Goal: Task Accomplishment & Management: Manage account settings

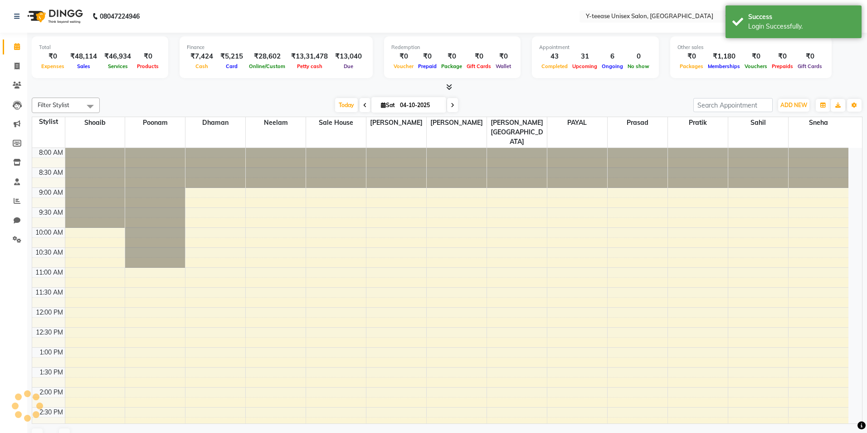
click at [815, 16] on div "Success" at bounding box center [801, 17] width 107 height 10
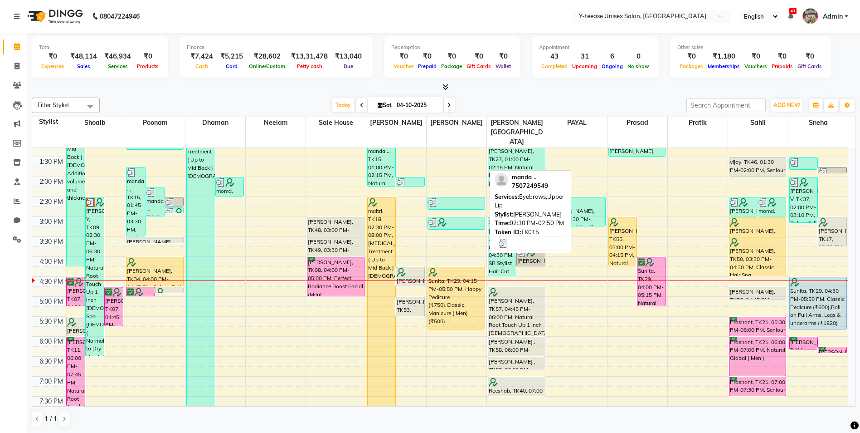
scroll to position [227, 0]
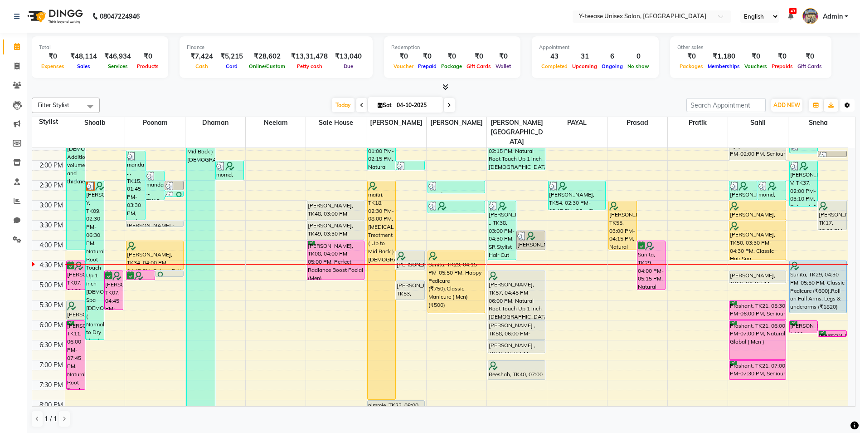
click at [851, 105] on button "Toggle Dropdown" at bounding box center [847, 105] width 15 height 13
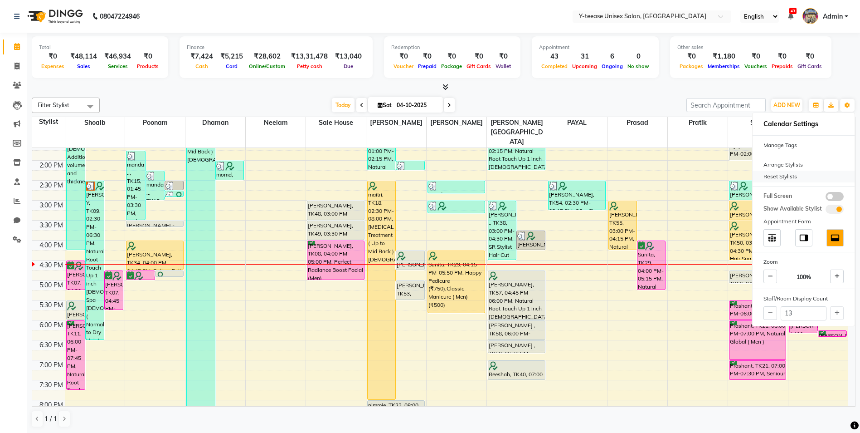
click at [792, 176] on div "Reset Stylists" at bounding box center [804, 177] width 102 height 12
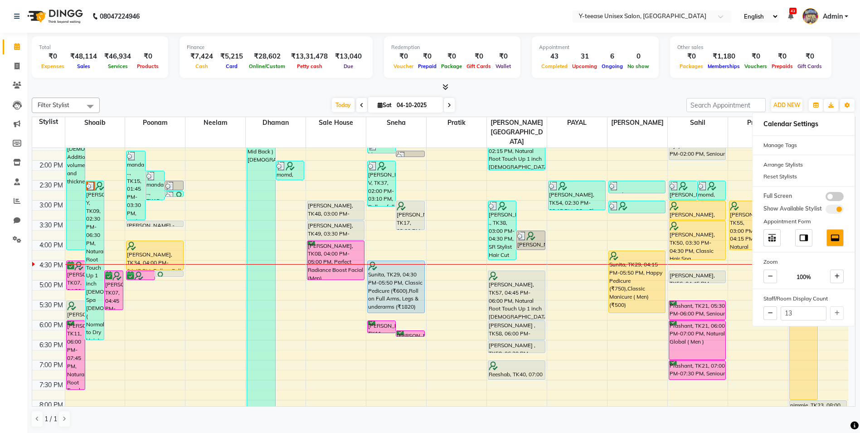
click at [663, 93] on div "Total ₹0 Expenses ₹48,114 Sales ₹46,934 Services ₹0 Products Finance ₹7,424 Cas…" at bounding box center [443, 233] width 833 height 400
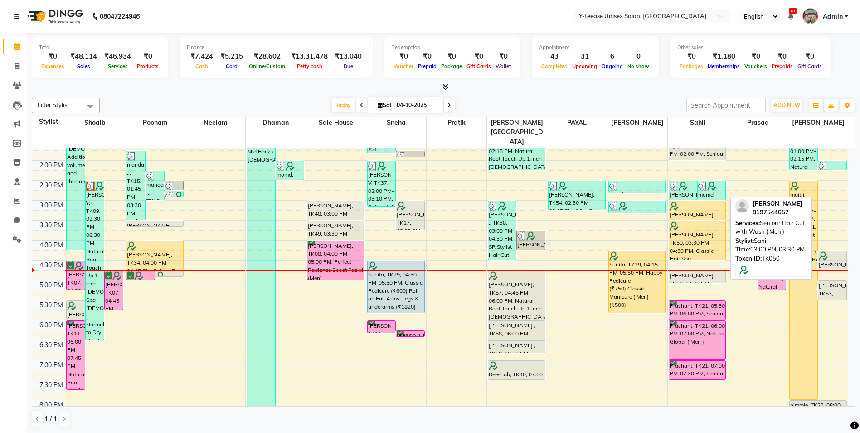
click at [703, 201] on div at bounding box center [698, 205] width 56 height 9
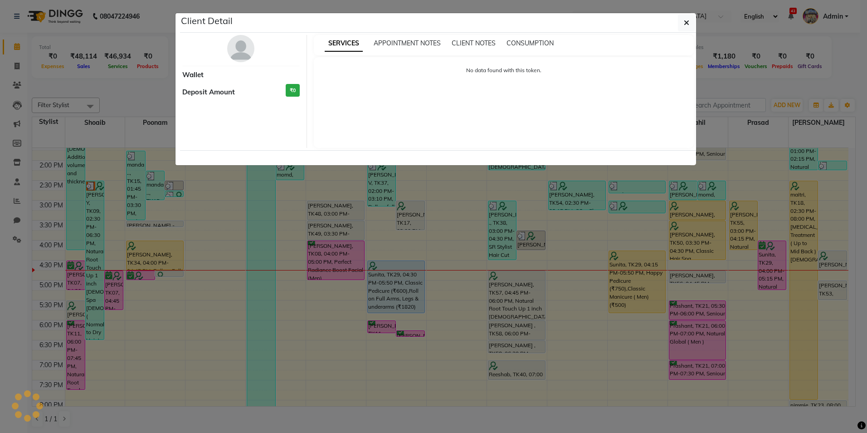
select select "1"
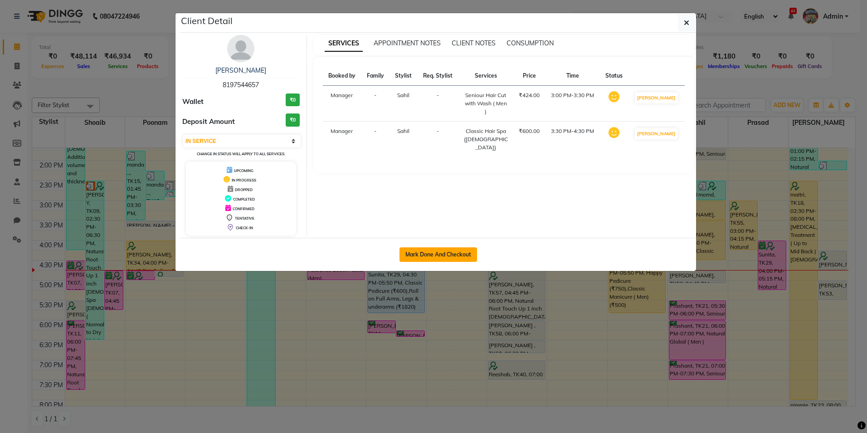
click at [437, 259] on button "Mark Done And Checkout" at bounding box center [439, 254] width 78 height 15
select select "service"
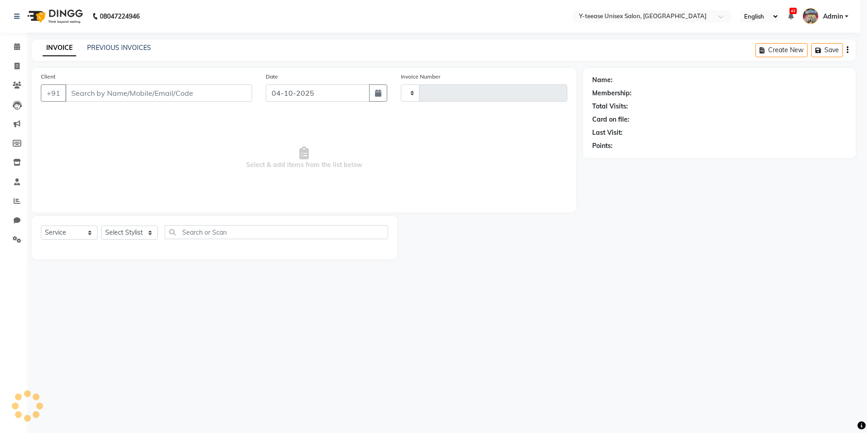
type input "8434"
select select "4"
type input "8197544657"
select select "88015"
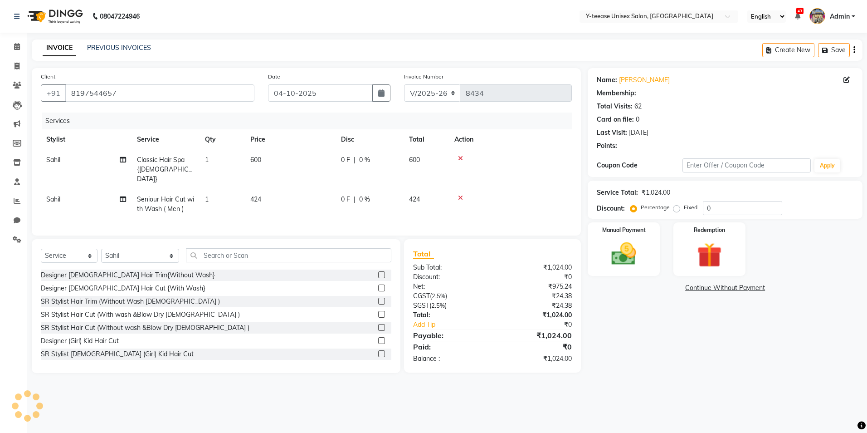
select select "1: Object"
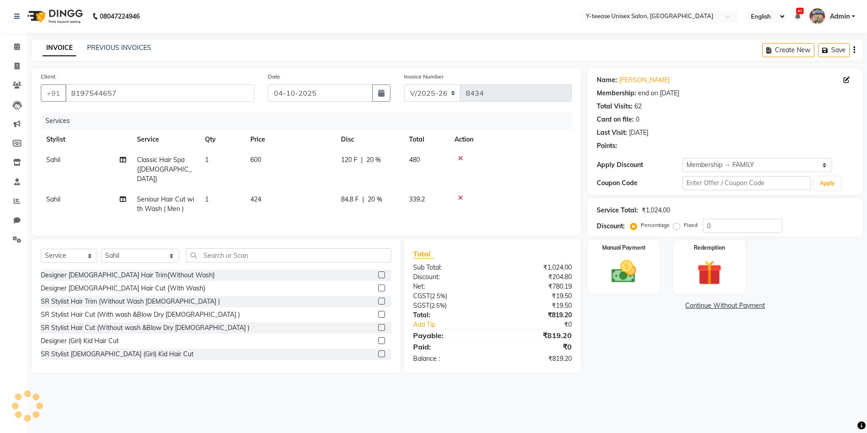
type input "20"
click at [196, 250] on input "text" at bounding box center [288, 255] width 205 height 14
type input "f"
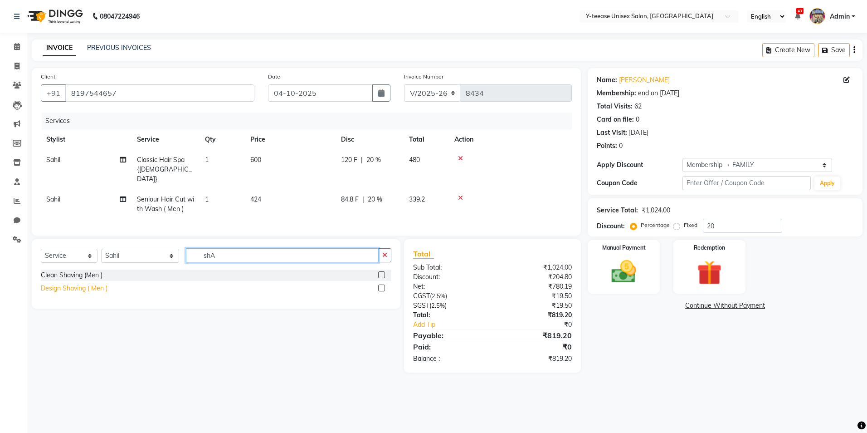
type input "shA"
click at [68, 288] on div "Design Shaving ( Men )" at bounding box center [74, 288] width 67 height 10
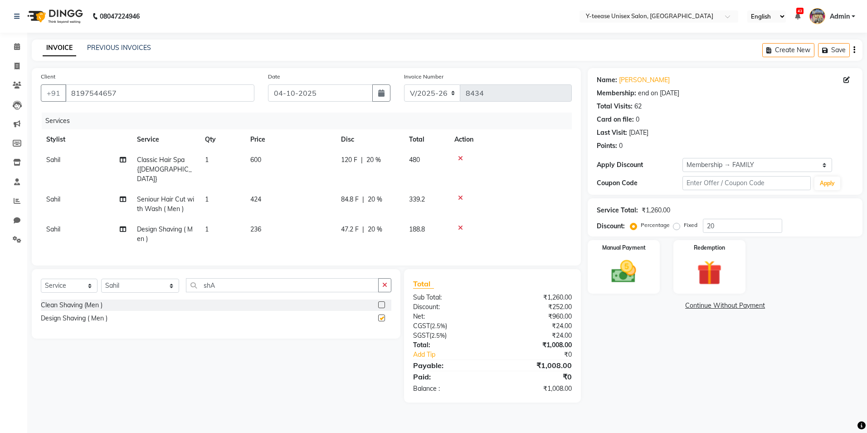
checkbox input "false"
click at [235, 278] on input "shA" at bounding box center [282, 285] width 193 height 14
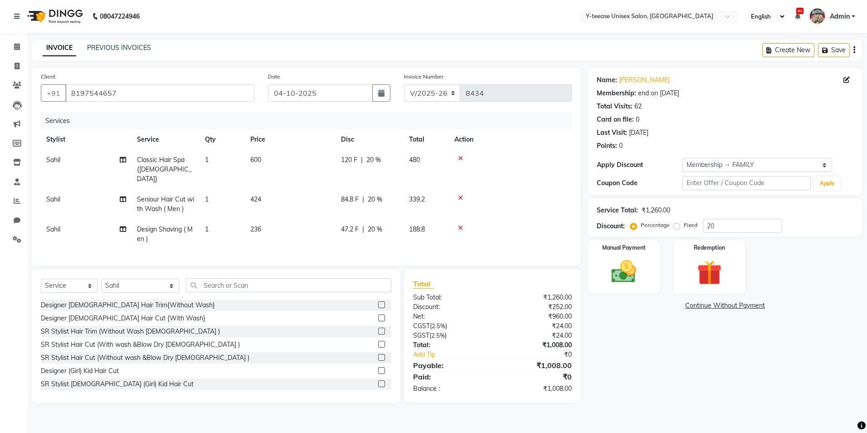
click at [144, 161] on span "Classic Hair Spa {[DEMOGRAPHIC_DATA]}" at bounding box center [164, 169] width 55 height 27
select select "88015"
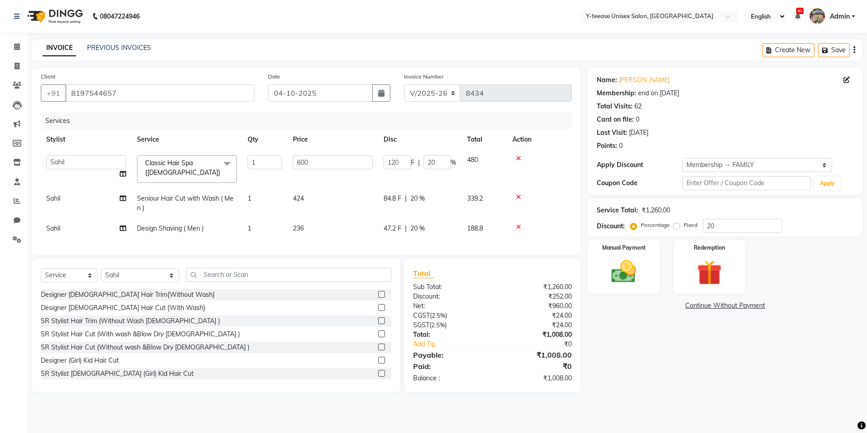
click at [150, 165] on span "Classic Hair Spa {[DEMOGRAPHIC_DATA]}" at bounding box center [182, 168] width 75 height 18
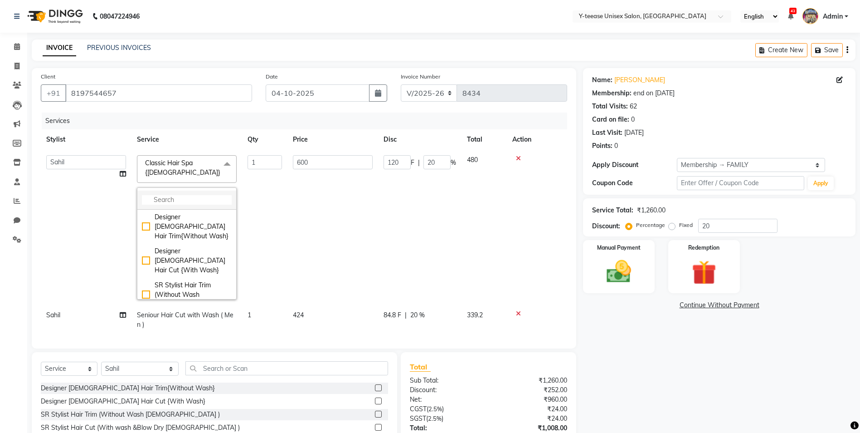
click at [165, 195] on input "multiselect-search" at bounding box center [187, 200] width 90 height 10
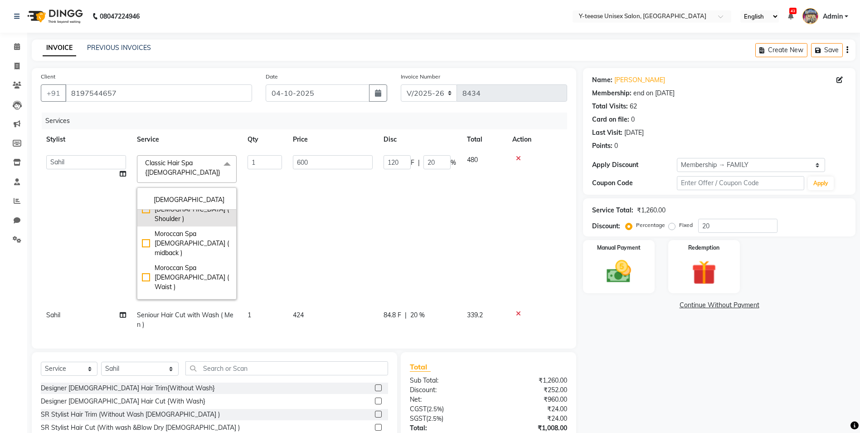
scroll to position [82, 0]
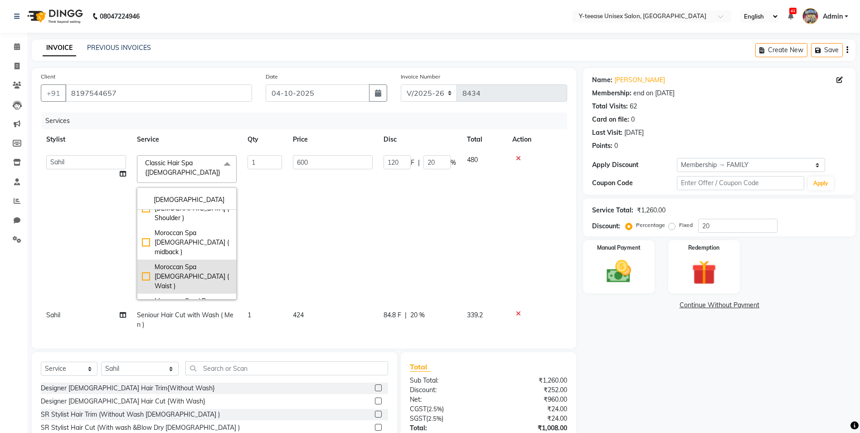
type input "[DEMOGRAPHIC_DATA]"
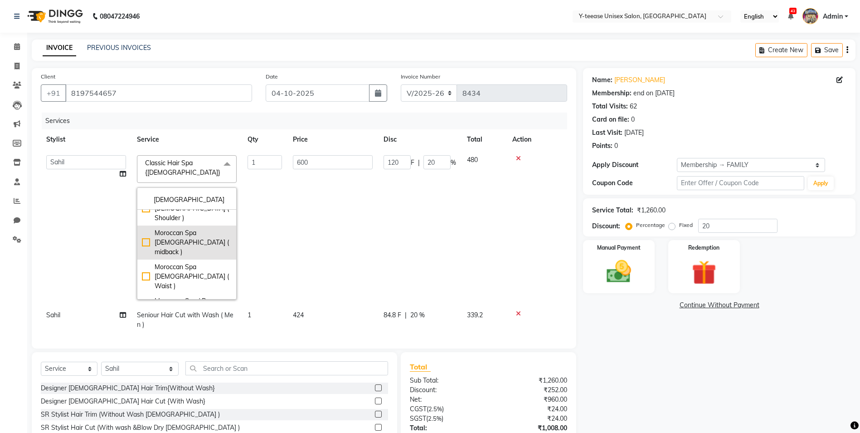
click at [186, 262] on div "Moroccan Spa [DEMOGRAPHIC_DATA] ( Waist )" at bounding box center [187, 276] width 90 height 29
checkbox input "true"
type input "3300"
type input "660"
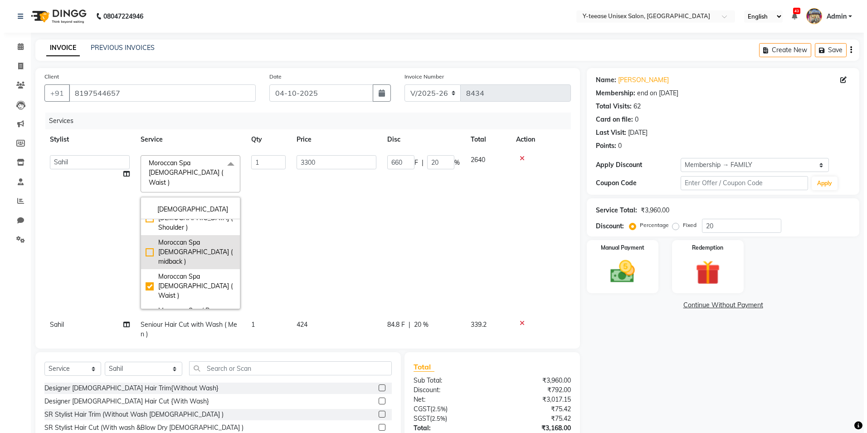
scroll to position [30, 0]
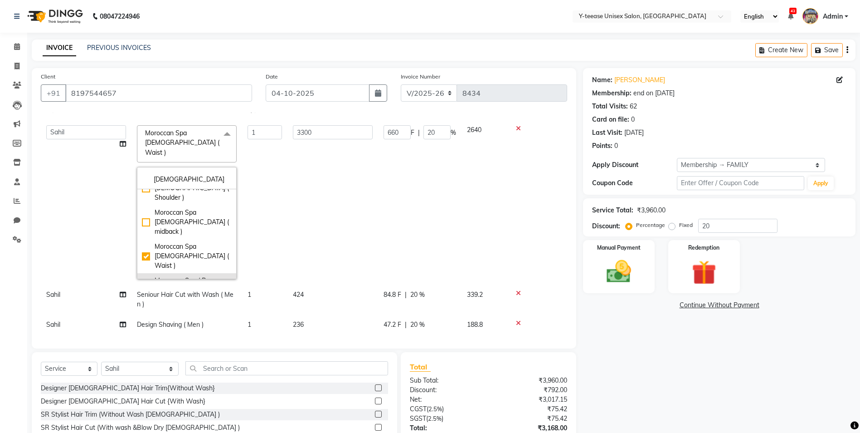
click at [161, 250] on tbody "[PERSON_NAME] Dhaman [PERSON_NAME] nagar Manager Mosin [PERSON_NAME] [PERSON_NA…" at bounding box center [304, 227] width 527 height 215
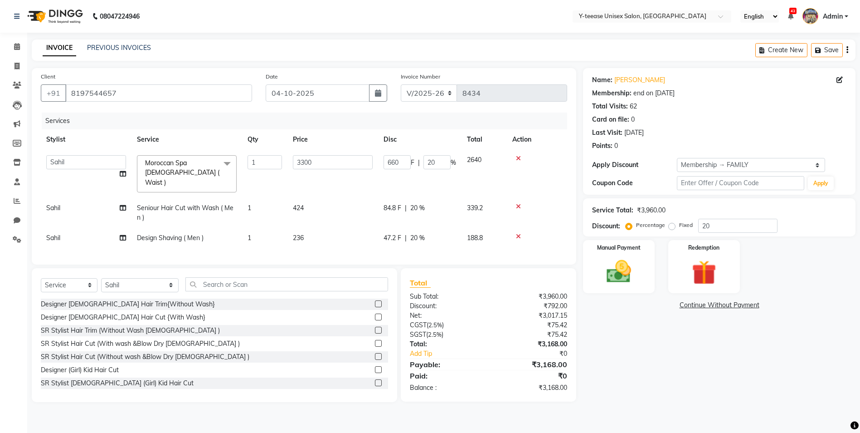
scroll to position [0, 0]
click at [193, 171] on span "Moroccan Spa [DEMOGRAPHIC_DATA] ( Waist ) x" at bounding box center [183, 172] width 80 height 29
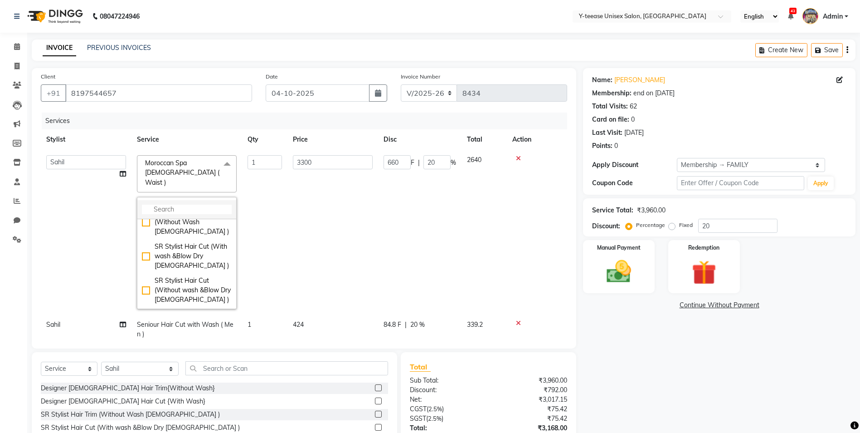
click at [187, 205] on input "multiselect-search" at bounding box center [187, 210] width 90 height 10
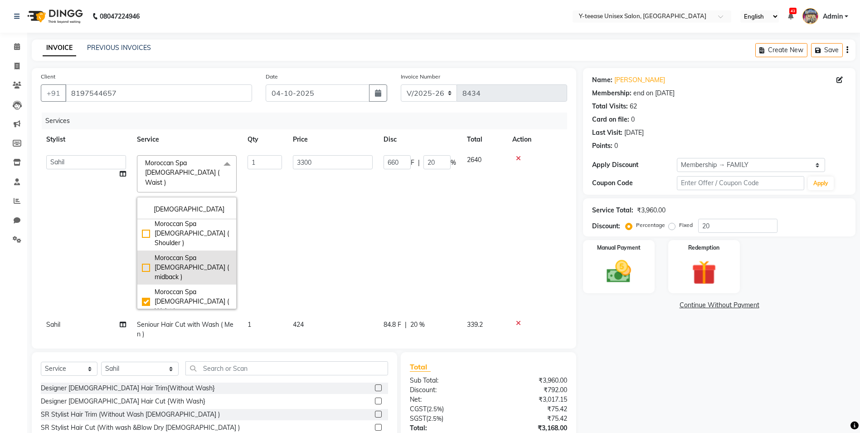
scroll to position [82, 0]
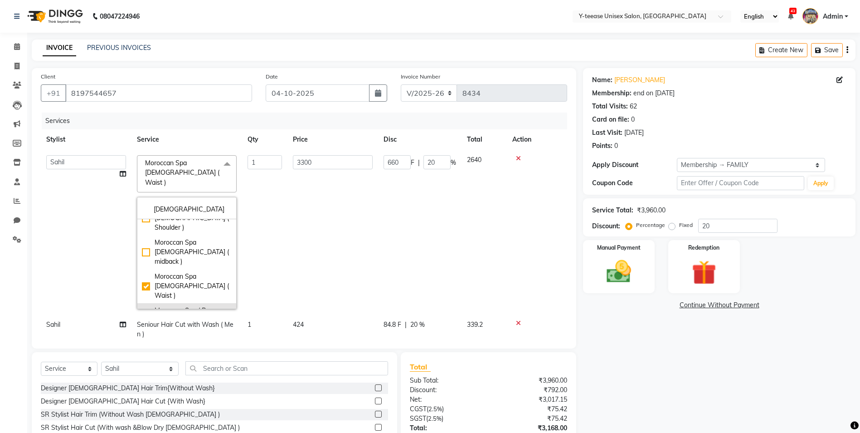
type input "[DEMOGRAPHIC_DATA]"
click at [178, 306] on div "Moroccan Spa ( Pure [PERSON_NAME] Oil Men )" at bounding box center [187, 320] width 90 height 29
checkbox input "false"
checkbox input "true"
type input "1500"
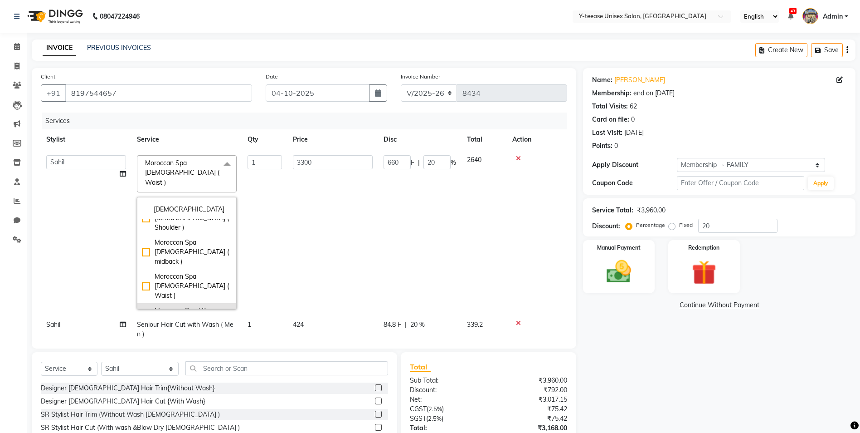
type input "300"
click at [322, 225] on td "1500" at bounding box center [333, 232] width 91 height 165
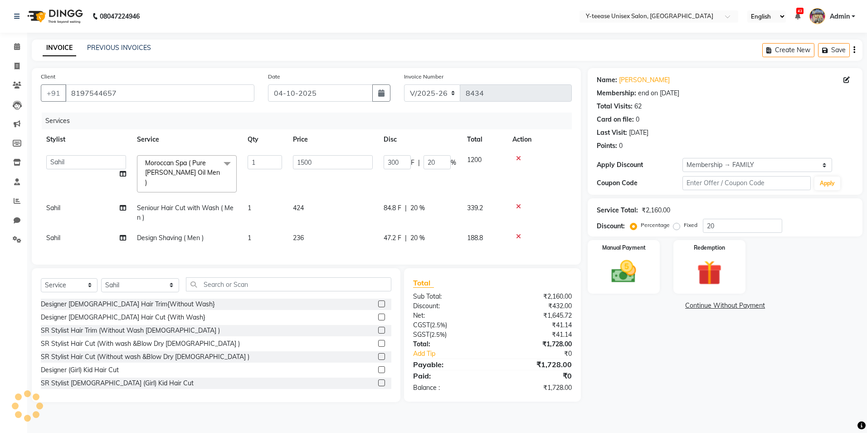
click at [185, 204] on span "Seniour Hair Cut with Wash ( Men )" at bounding box center [185, 213] width 97 height 18
select select "88015"
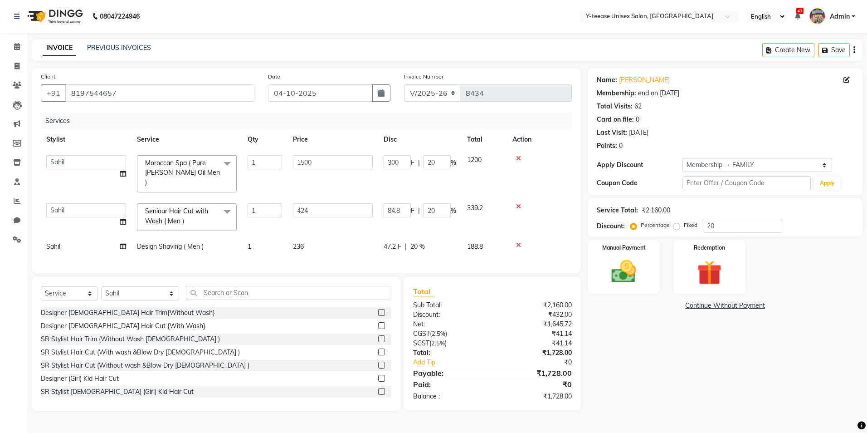
click at [185, 207] on span "Seniour Hair Cut with Wash ( Men )" at bounding box center [176, 216] width 63 height 18
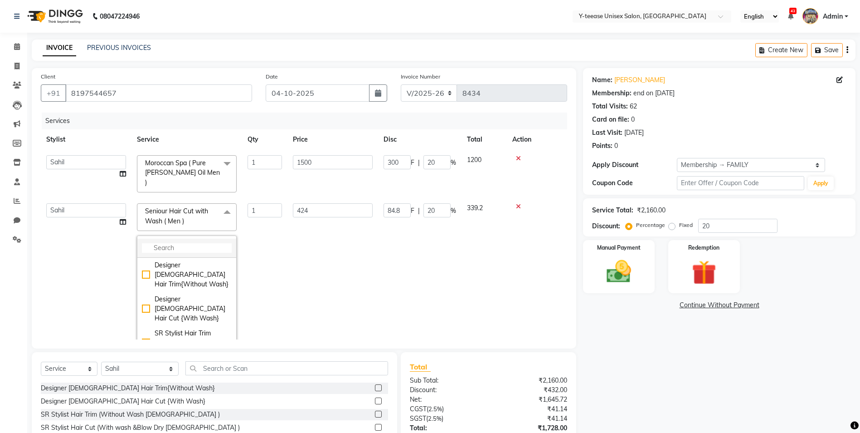
click at [194, 239] on li at bounding box center [186, 248] width 99 height 19
click at [194, 243] on input "multiselect-search" at bounding box center [187, 248] width 90 height 10
type input "SE"
click at [202, 285] on div "Seniour Hair Cut without Wash ( Men )" at bounding box center [187, 294] width 90 height 19
checkbox input "false"
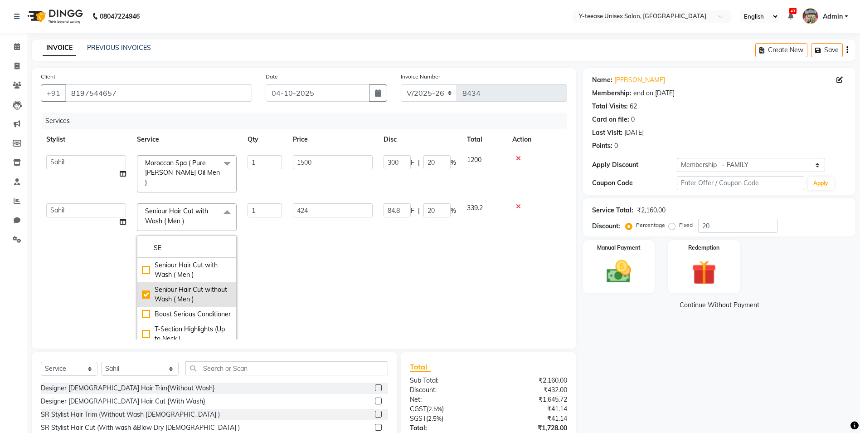
checkbox input "true"
type input "389"
type input "77.8"
click at [358, 248] on td "389" at bounding box center [333, 275] width 91 height 155
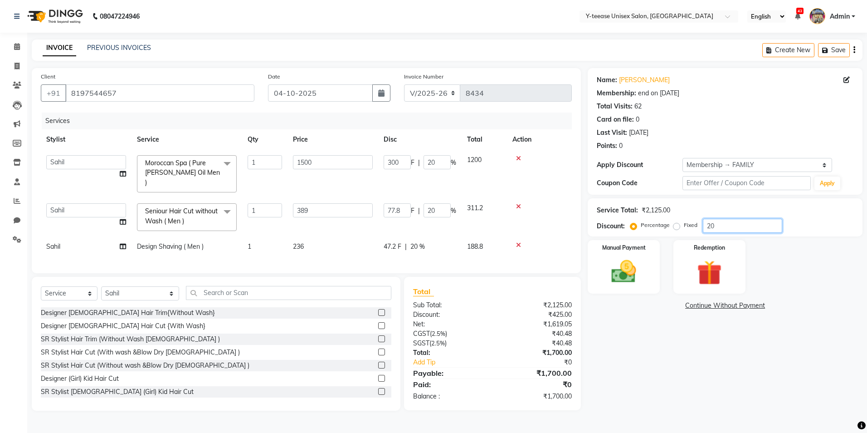
click at [751, 224] on input "20" at bounding box center [742, 226] width 79 height 14
type input "2"
type input "30"
type input "2"
type input "7.78"
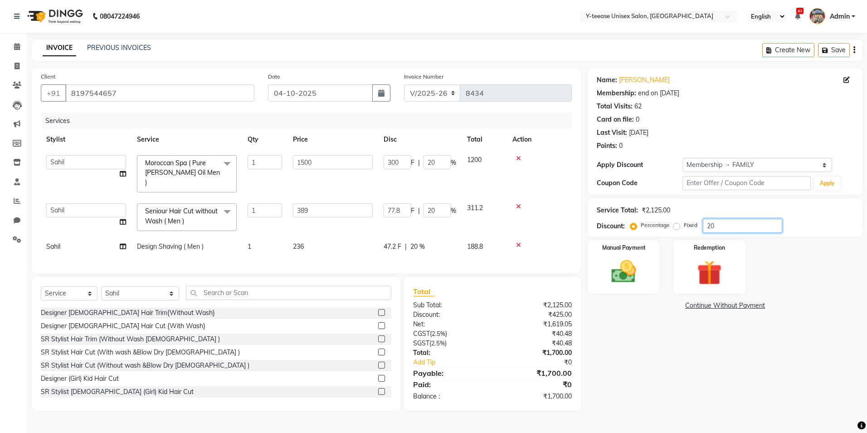
type input "2"
type input "0"
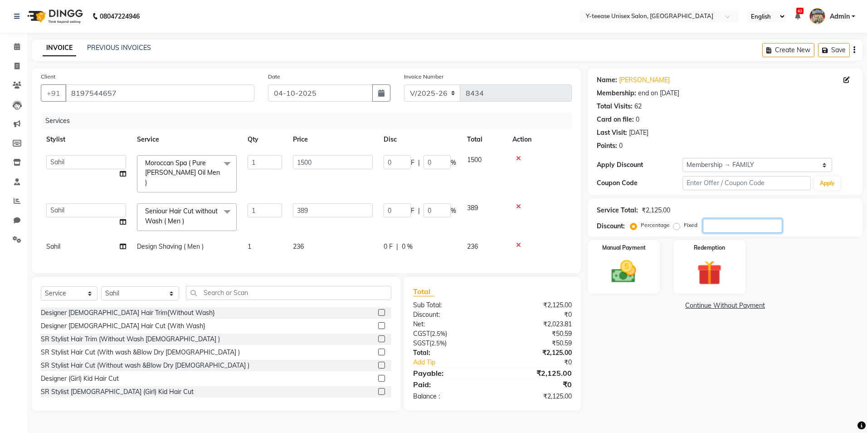
type input "3"
type input "45"
type input "3"
type input "11.67"
type input "3"
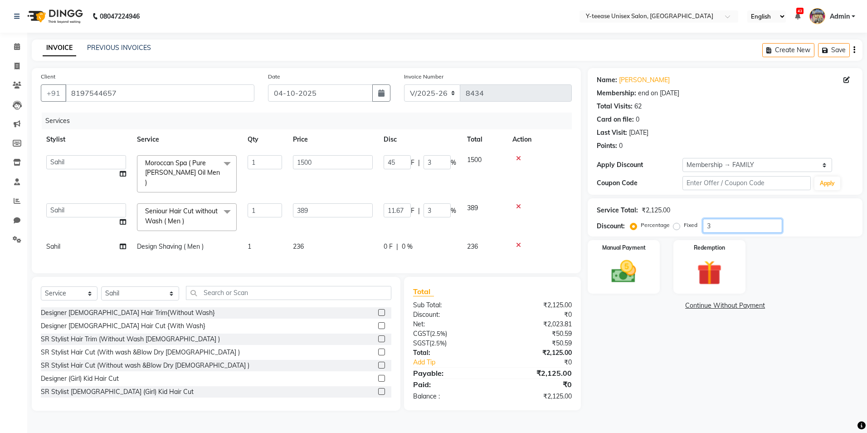
type input "30"
type input "450"
type input "30"
type input "116.7"
type input "30"
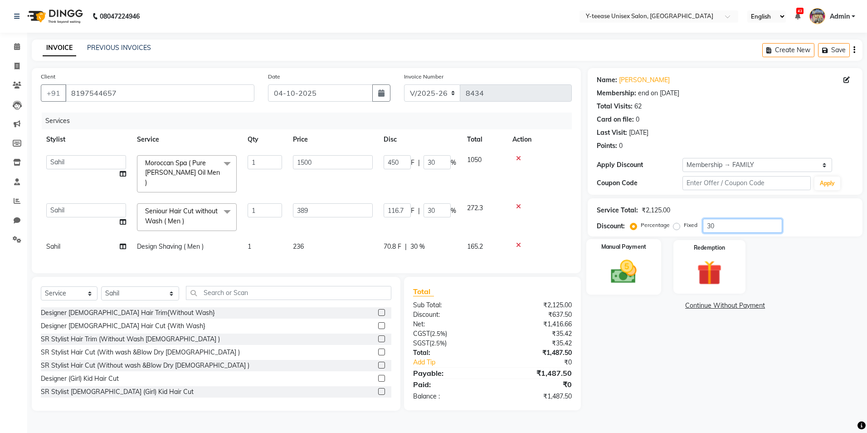
type input "30"
click at [601, 271] on div "Manual Payment" at bounding box center [623, 267] width 75 height 56
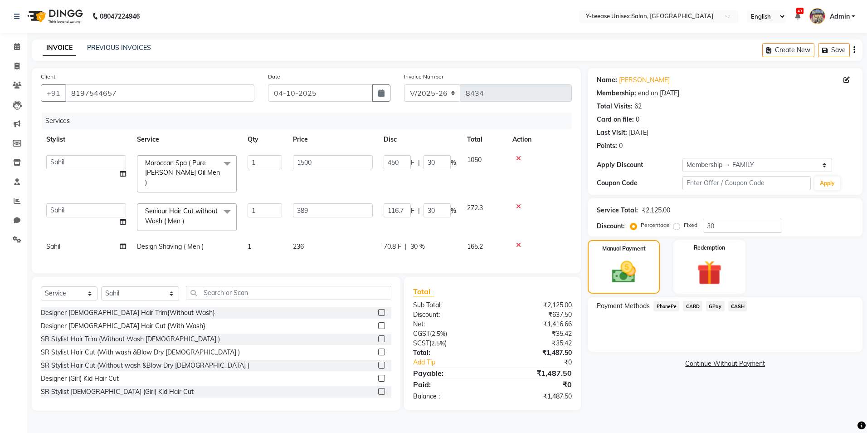
click at [719, 308] on span "GPay" at bounding box center [715, 306] width 19 height 10
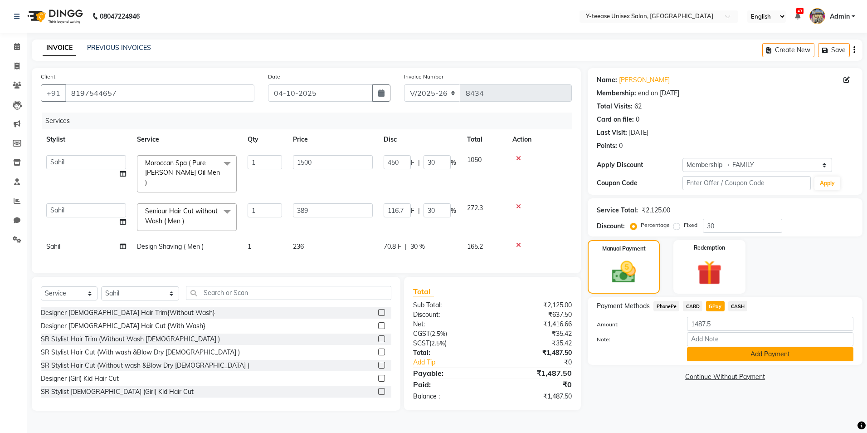
click at [730, 354] on button "Add Payment" at bounding box center [770, 354] width 166 height 14
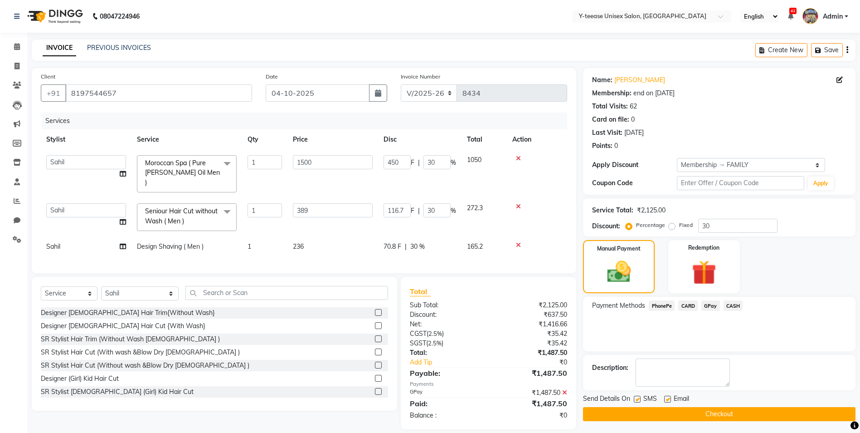
scroll to position [7, 0]
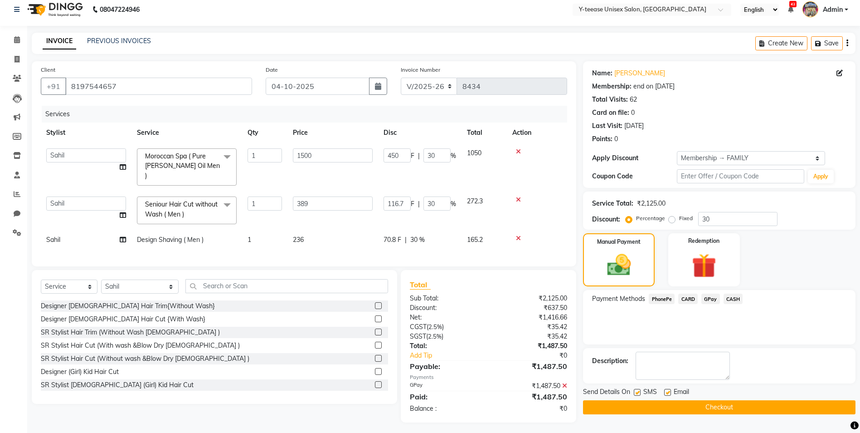
click at [702, 402] on button "Checkout" at bounding box center [719, 407] width 273 height 14
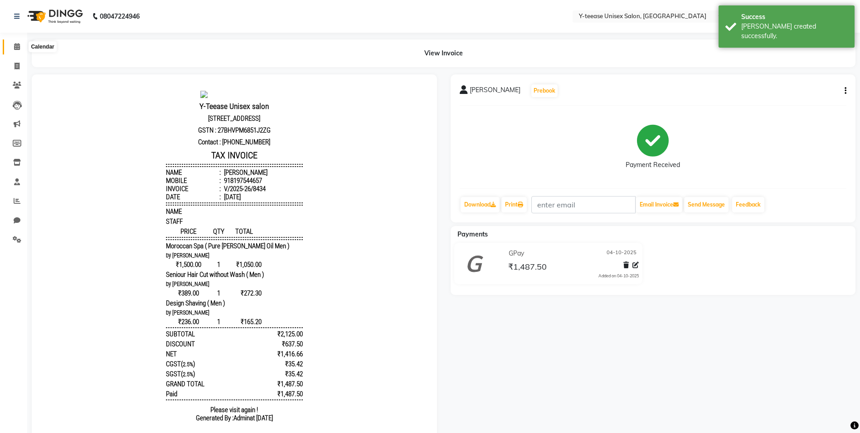
click at [9, 42] on span at bounding box center [17, 47] width 16 height 10
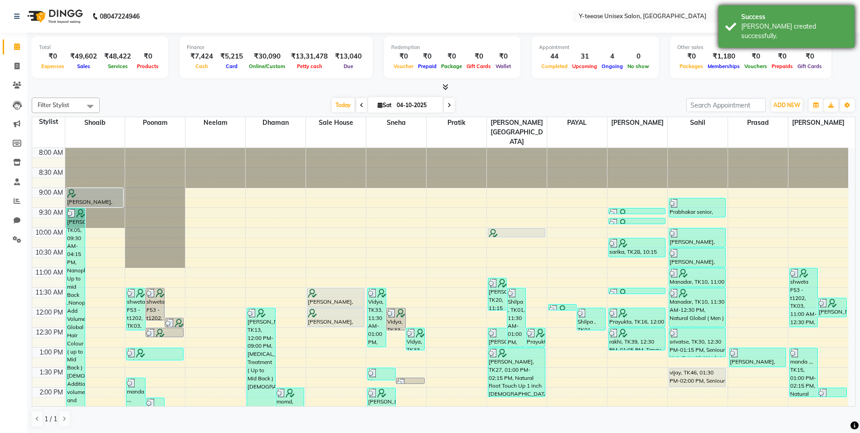
click at [775, 16] on div "Success" at bounding box center [794, 17] width 107 height 10
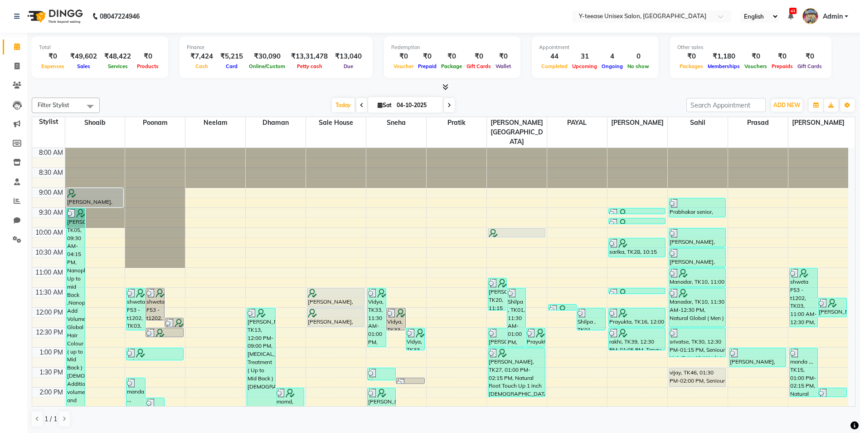
click at [837, 14] on span "Admin" at bounding box center [833, 17] width 20 height 10
click at [819, 64] on link "Sign out" at bounding box center [802, 65] width 83 height 14
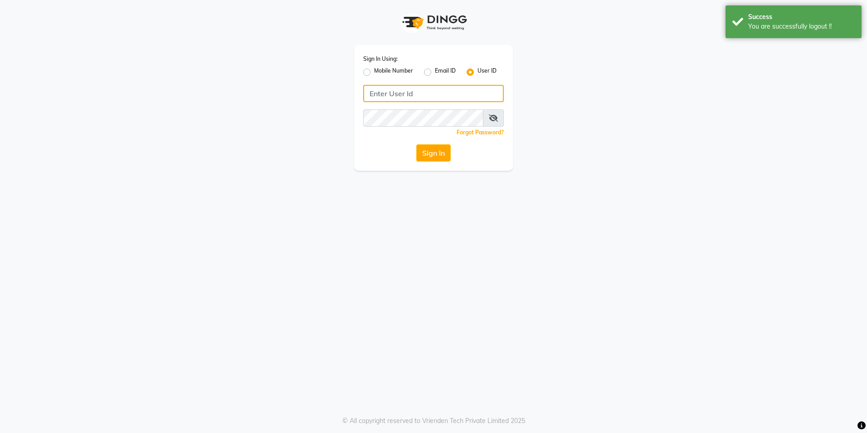
type input "8999679795"
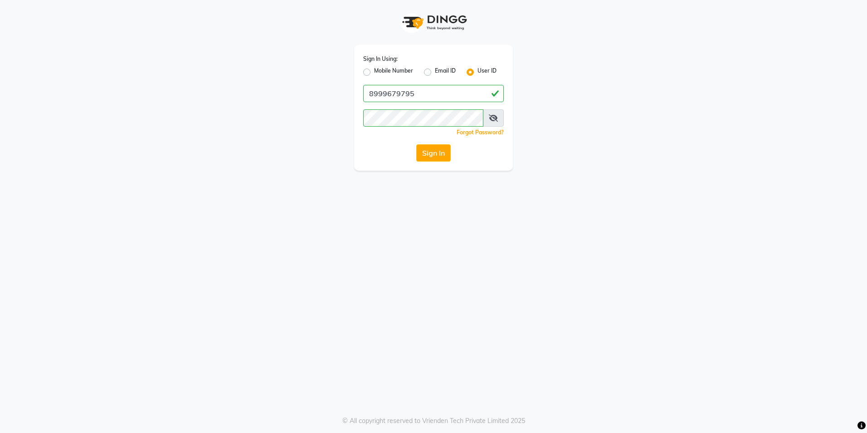
click at [374, 69] on label "Mobile Number" at bounding box center [393, 72] width 39 height 11
click at [374, 69] on input "Mobile Number" at bounding box center [377, 70] width 6 height 6
radio input "true"
radio input "false"
click at [400, 92] on input "Username" at bounding box center [449, 93] width 110 height 17
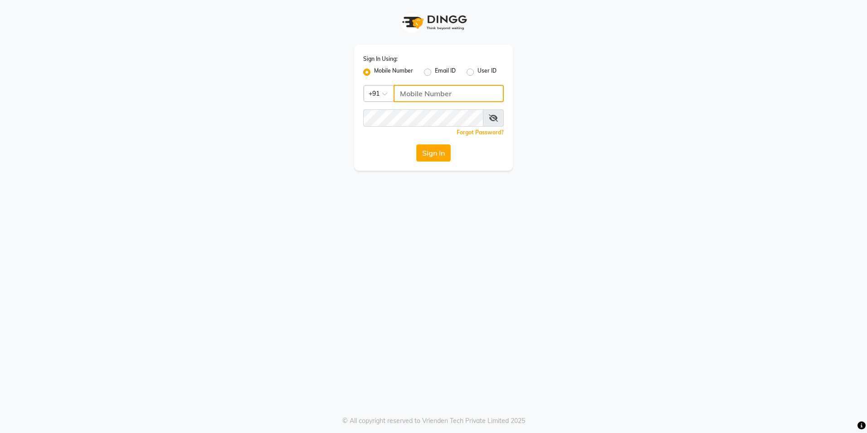
type input "8999679795"
click at [434, 154] on button "Sign In" at bounding box center [433, 152] width 34 height 17
type input "8999679795"
click at [425, 152] on button "Sign In" at bounding box center [433, 152] width 34 height 17
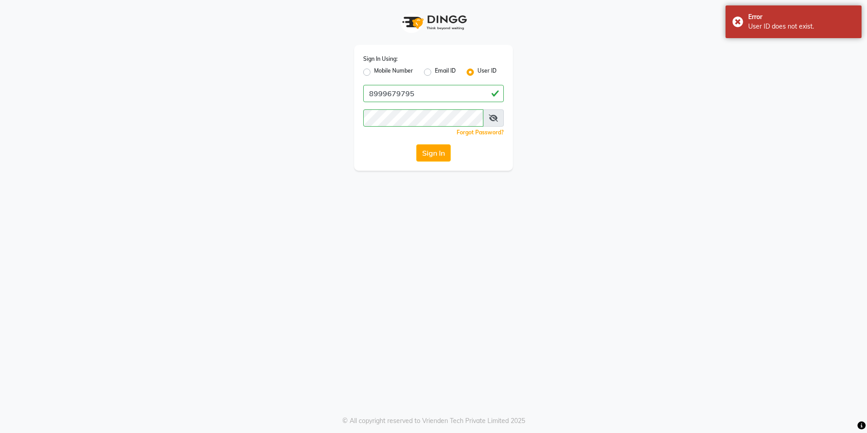
click at [374, 71] on label "Mobile Number" at bounding box center [393, 72] width 39 height 11
click at [374, 71] on input "Mobile Number" at bounding box center [377, 70] width 6 height 6
radio input "true"
radio input "false"
click at [422, 91] on input "Username" at bounding box center [449, 93] width 110 height 17
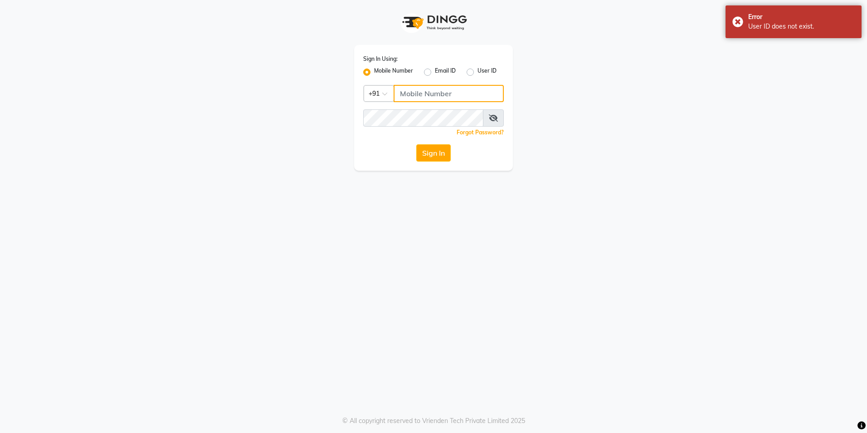
type input "8999679795"
click at [428, 153] on button "Sign In" at bounding box center [433, 152] width 34 height 17
